Goal: Find specific page/section: Find specific page/section

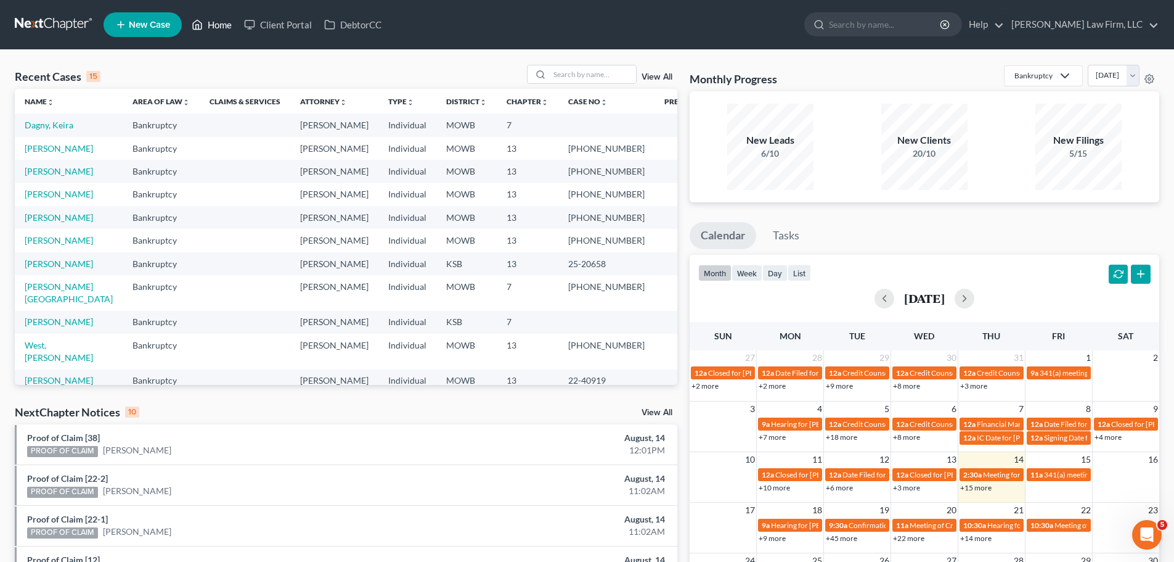
click at [215, 23] on link "Home" at bounding box center [212, 25] width 52 height 22
click at [583, 84] on div at bounding box center [582, 74] width 110 height 19
click at [588, 79] on input "search" at bounding box center [593, 74] width 86 height 18
type input "fox"
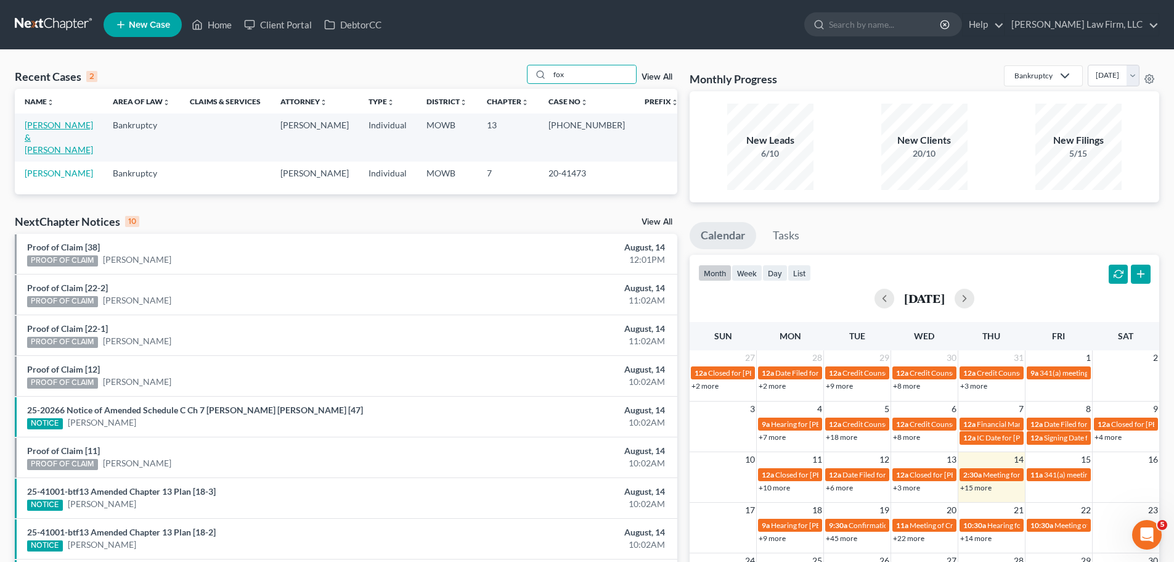
click at [58, 126] on link "[PERSON_NAME] & [PERSON_NAME]" at bounding box center [59, 137] width 68 height 35
select select "4"
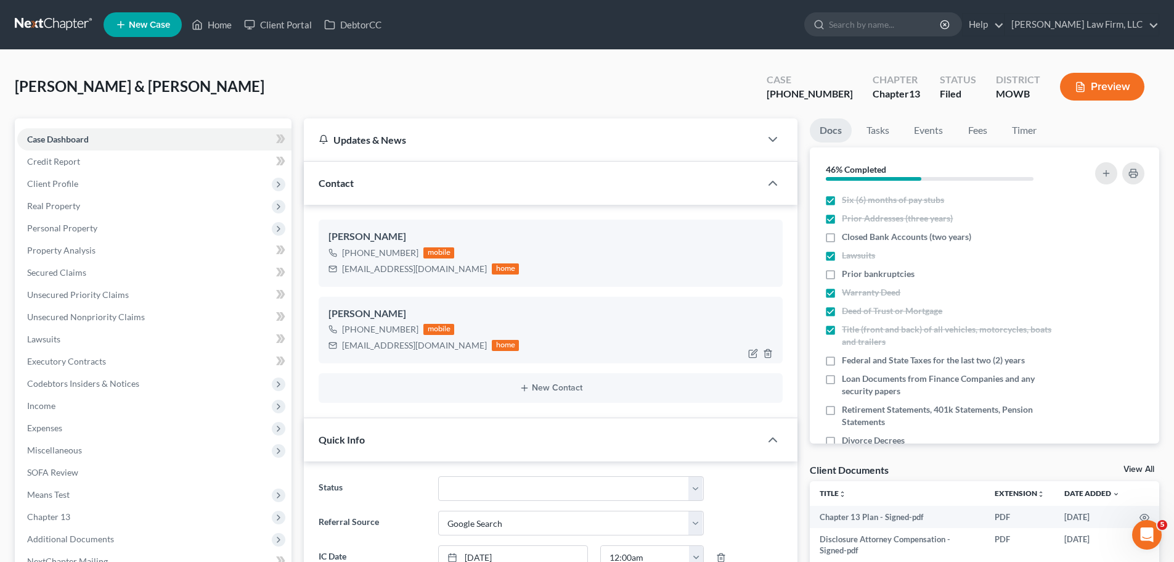
scroll to position [1337, 0]
drag, startPoint x: 419, startPoint y: 350, endPoint x: 340, endPoint y: 352, distance: 78.9
click at [340, 352] on div "[EMAIL_ADDRESS][DOMAIN_NAME] home" at bounding box center [424, 345] width 190 height 16
copy div "[EMAIL_ADDRESS][DOMAIN_NAME]"
click at [190, 17] on link "Home" at bounding box center [212, 25] width 52 height 22
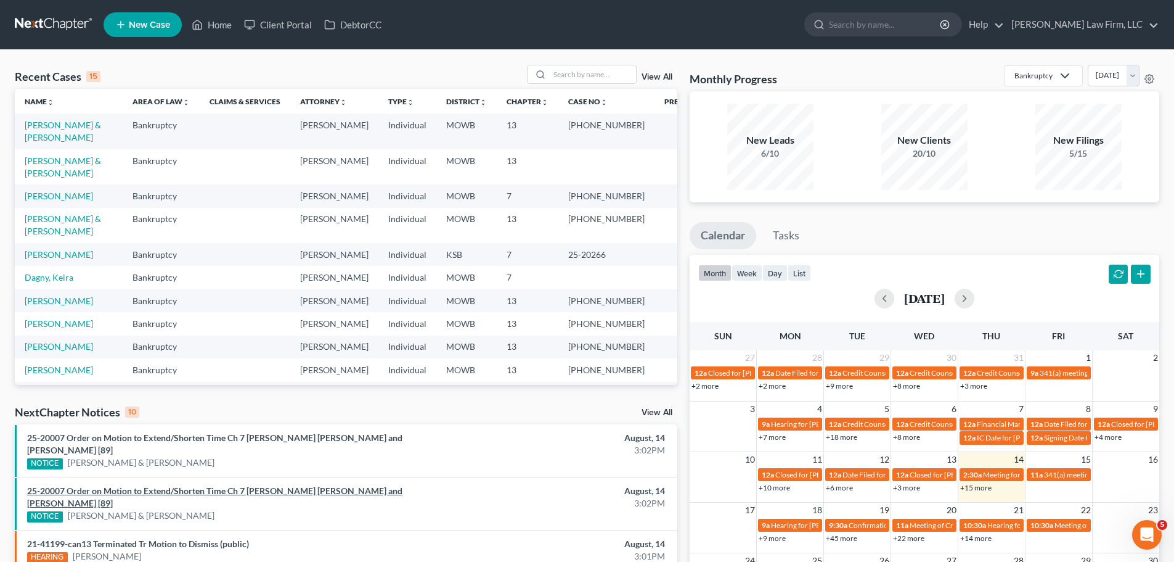
click at [177, 485] on link "25-20007 Order on Motion to Extend/Shorten Time Ch 7 [PERSON_NAME] [PERSON_NAME…" at bounding box center [214, 496] width 375 height 23
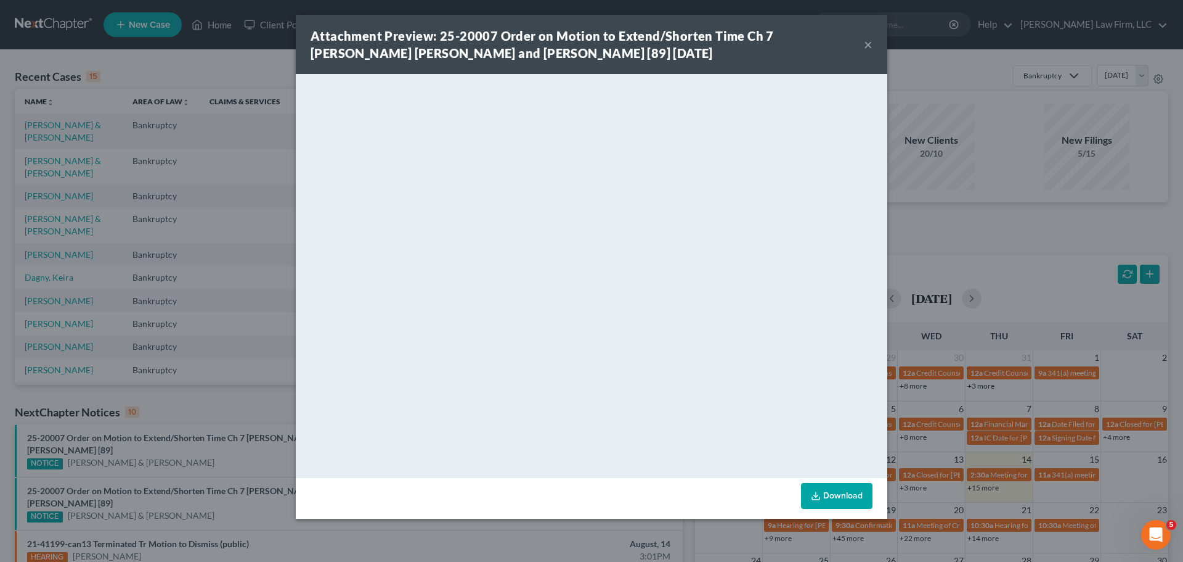
click at [870, 42] on button "×" at bounding box center [868, 44] width 9 height 15
